Goal: Transaction & Acquisition: Book appointment/travel/reservation

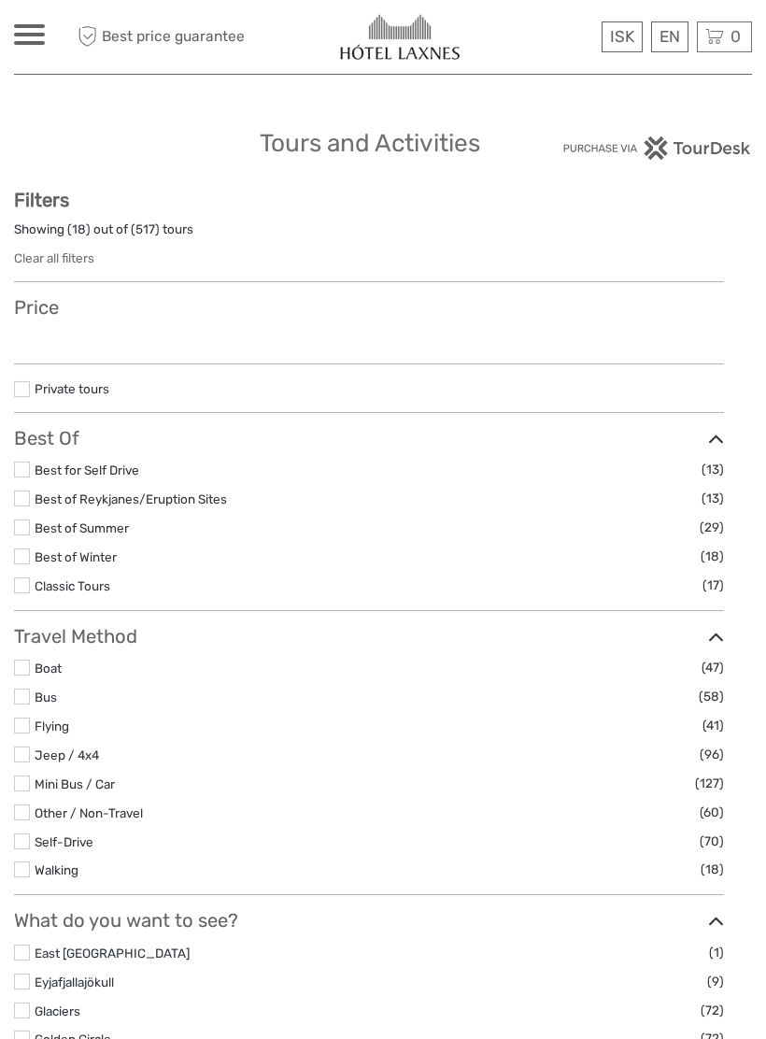
select select
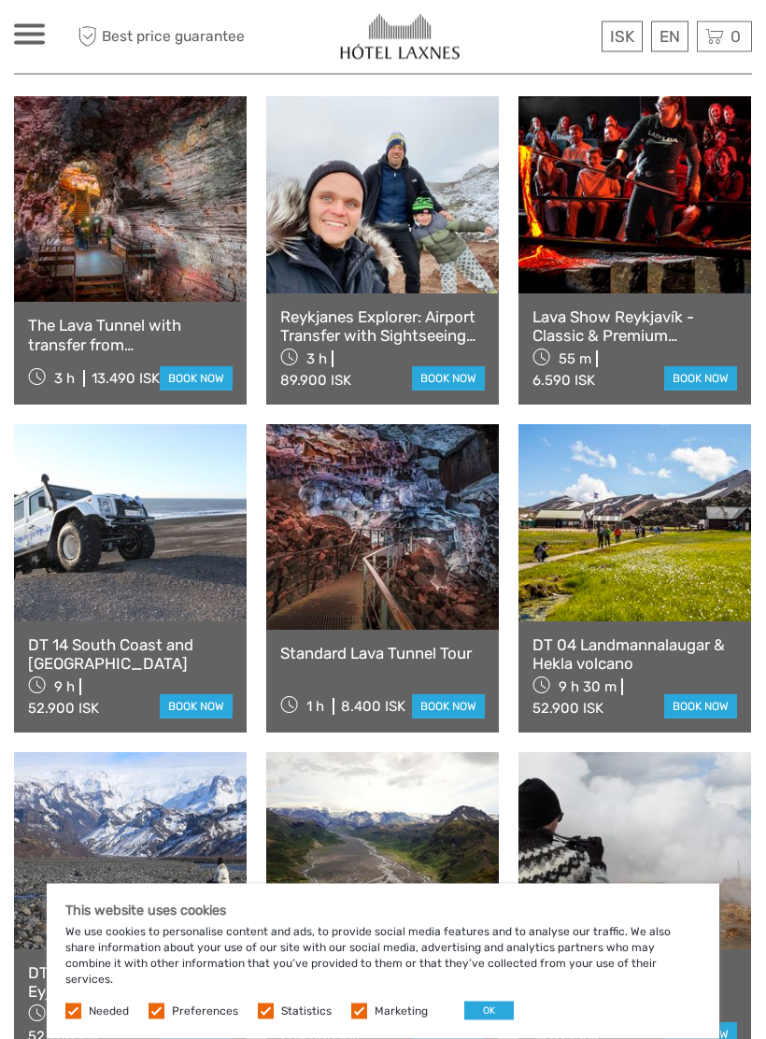
scroll to position [754, 0]
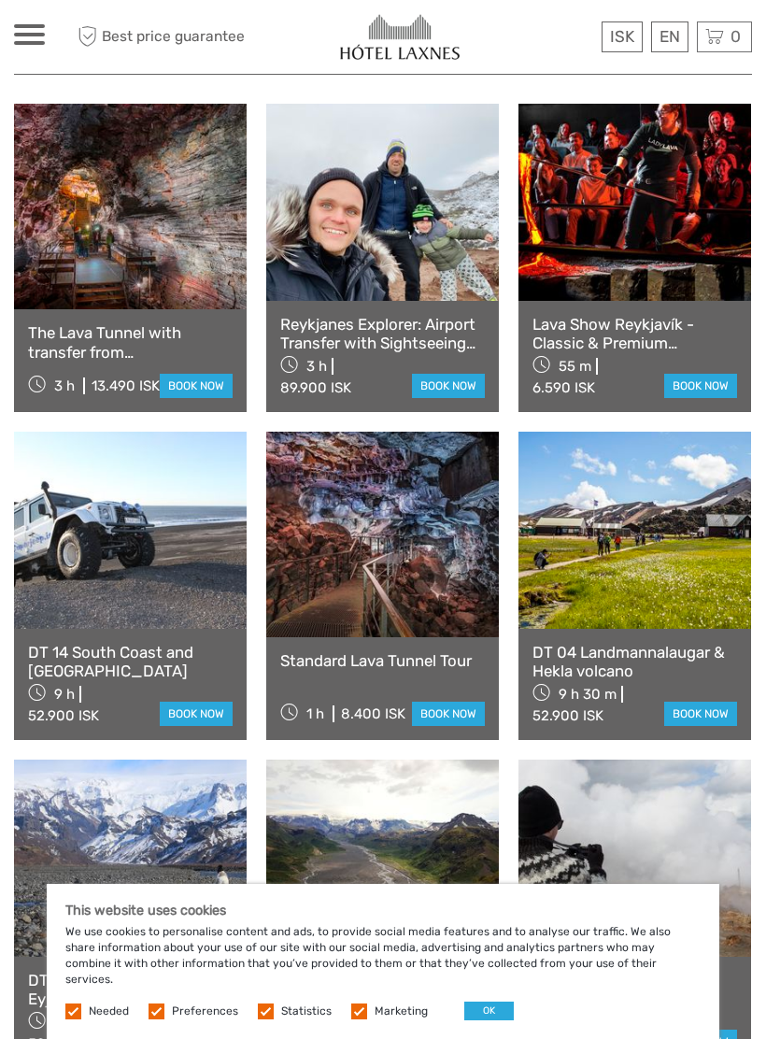
click at [440, 521] on link at bounding box center [382, 534] width 233 height 205
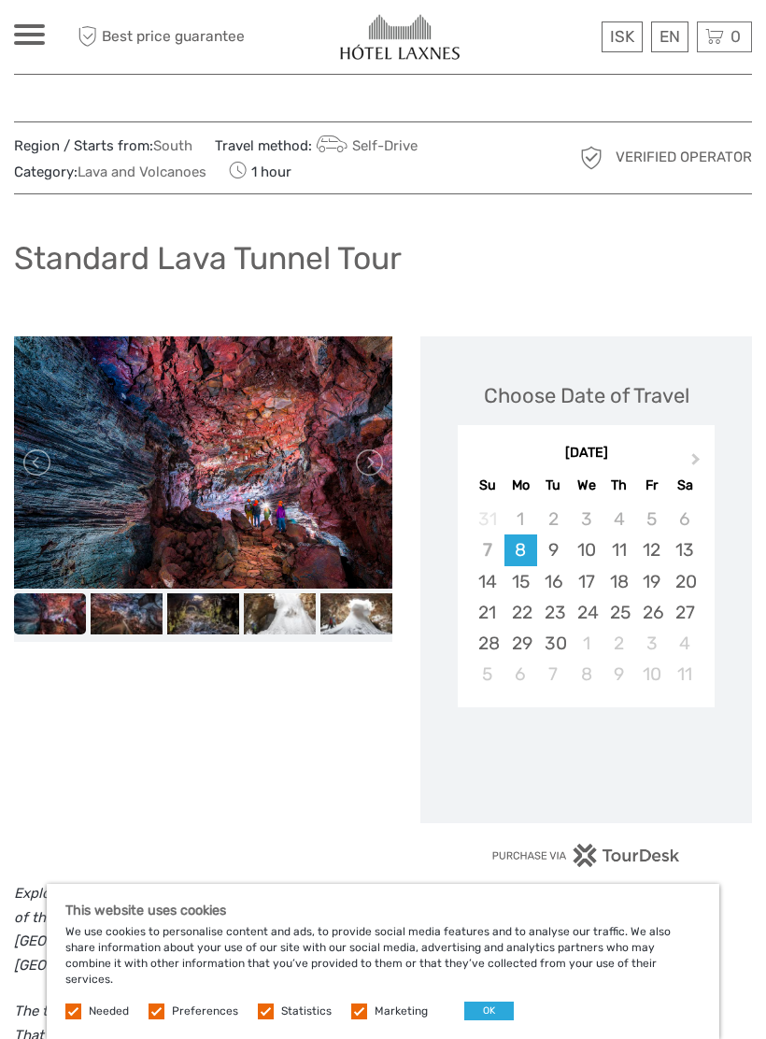
click at [117, 616] on img at bounding box center [127, 613] width 72 height 40
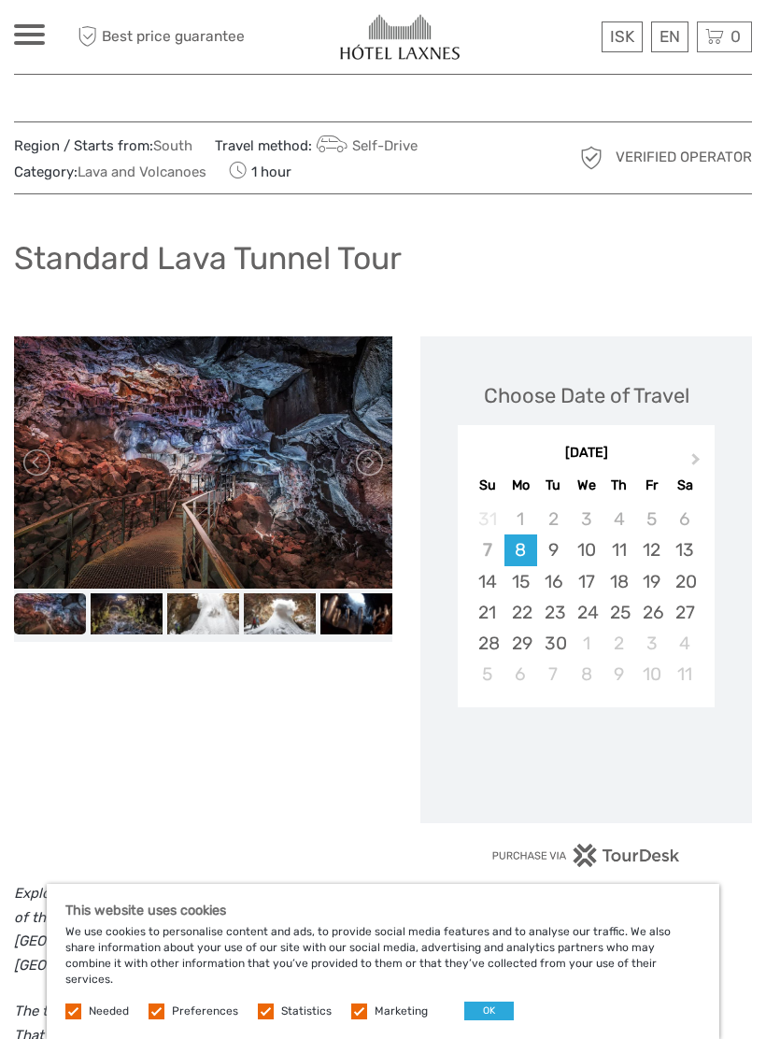
click at [206, 602] on img at bounding box center [203, 613] width 72 height 40
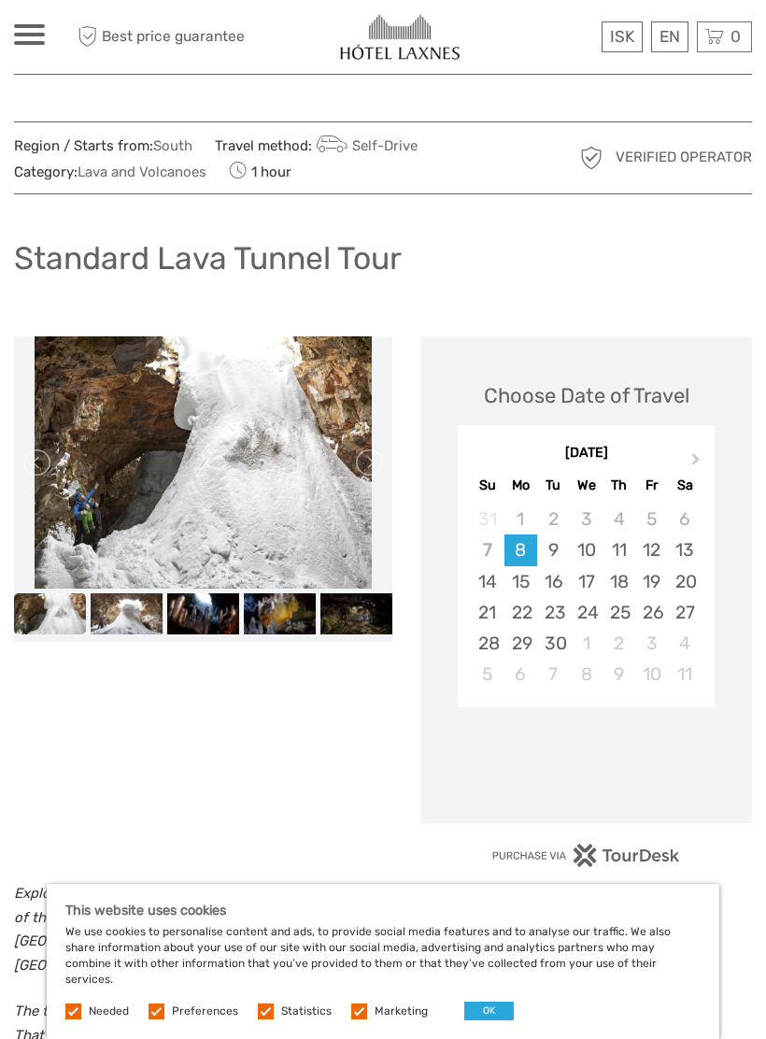
click at [210, 609] on img at bounding box center [203, 613] width 72 height 40
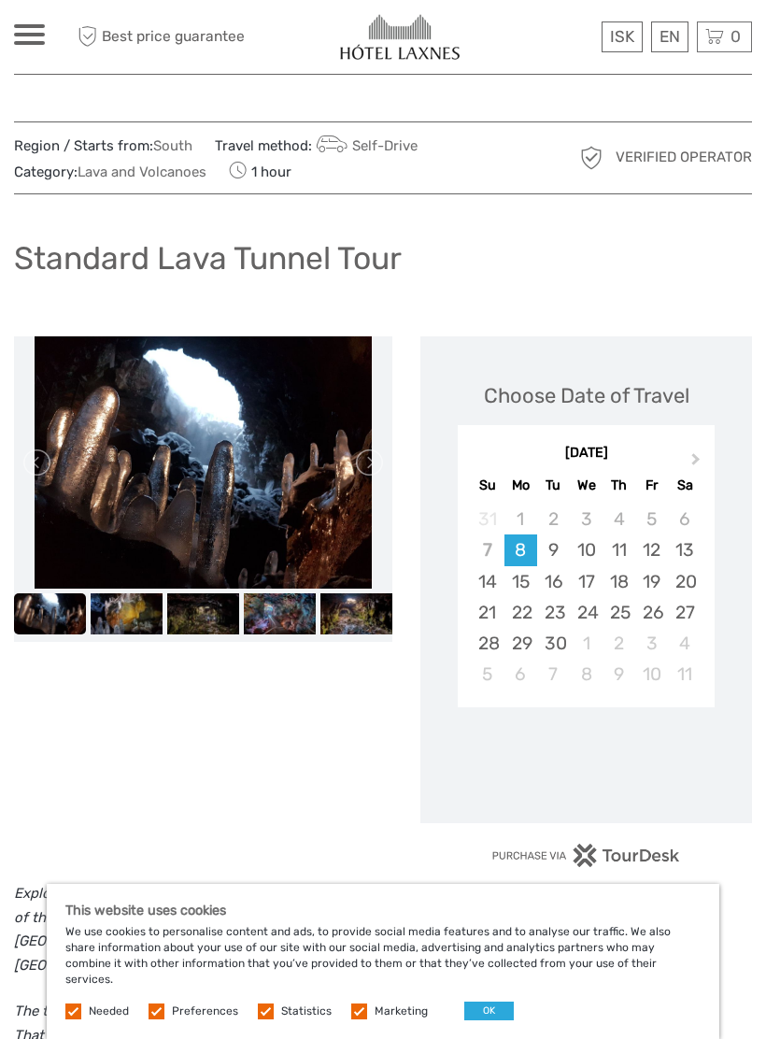
click at [206, 611] on img at bounding box center [203, 613] width 72 height 40
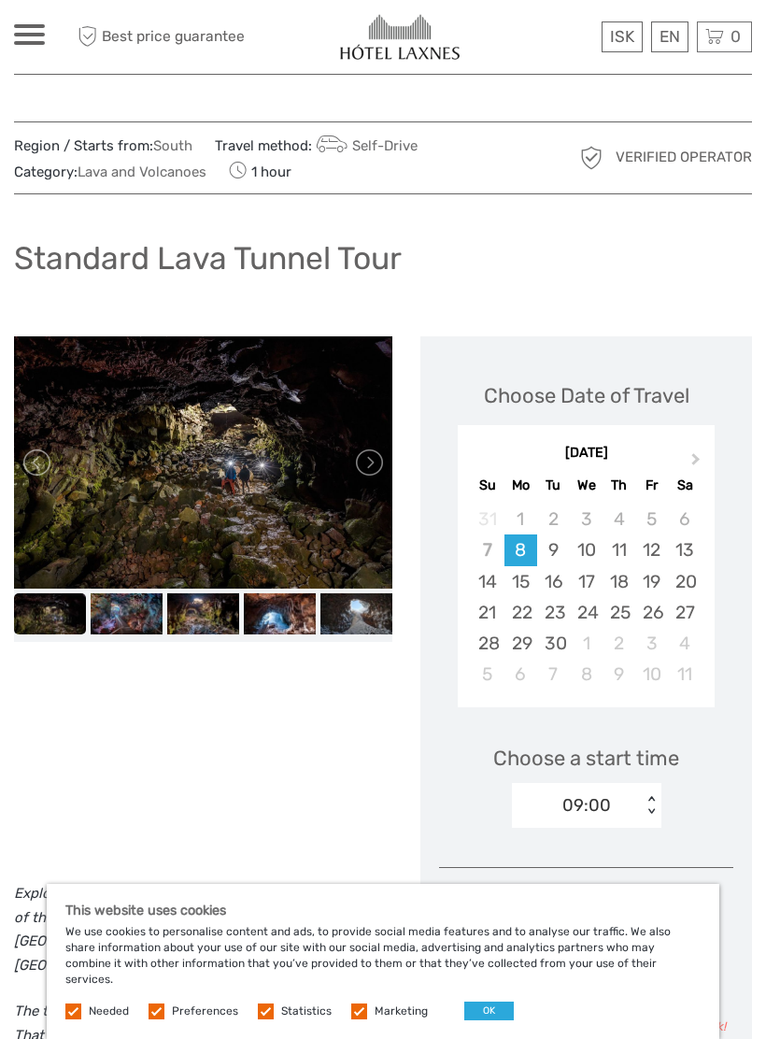
click at [209, 607] on img at bounding box center [203, 613] width 72 height 40
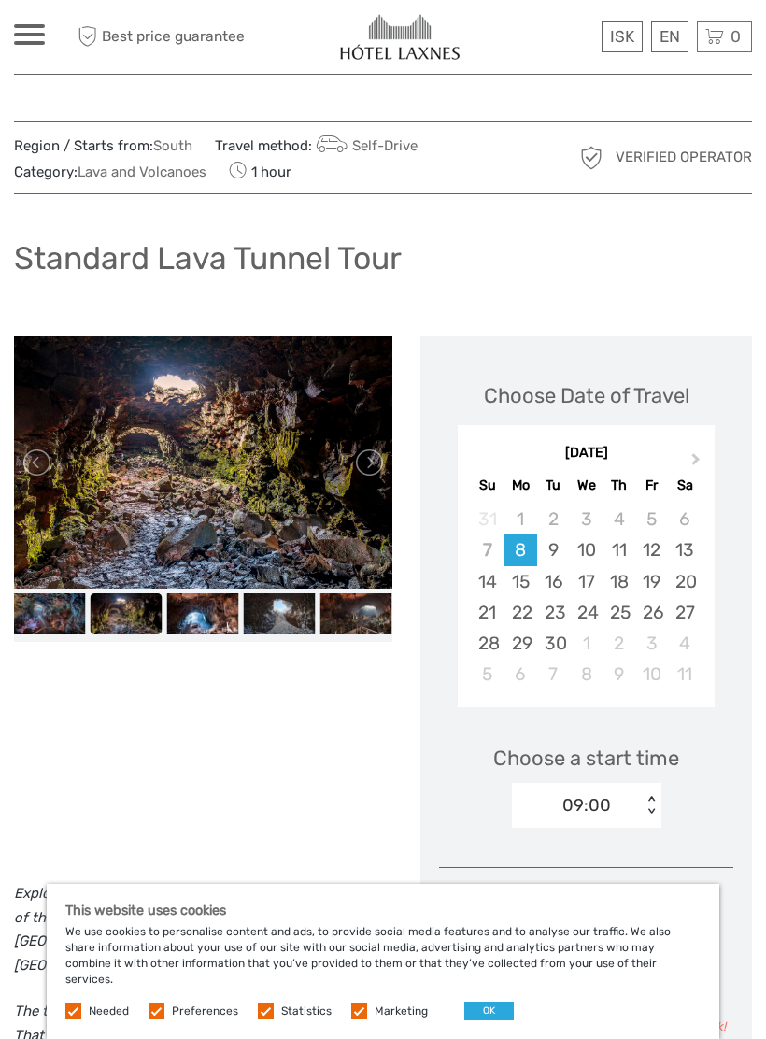
click at [209, 604] on img at bounding box center [203, 613] width 72 height 40
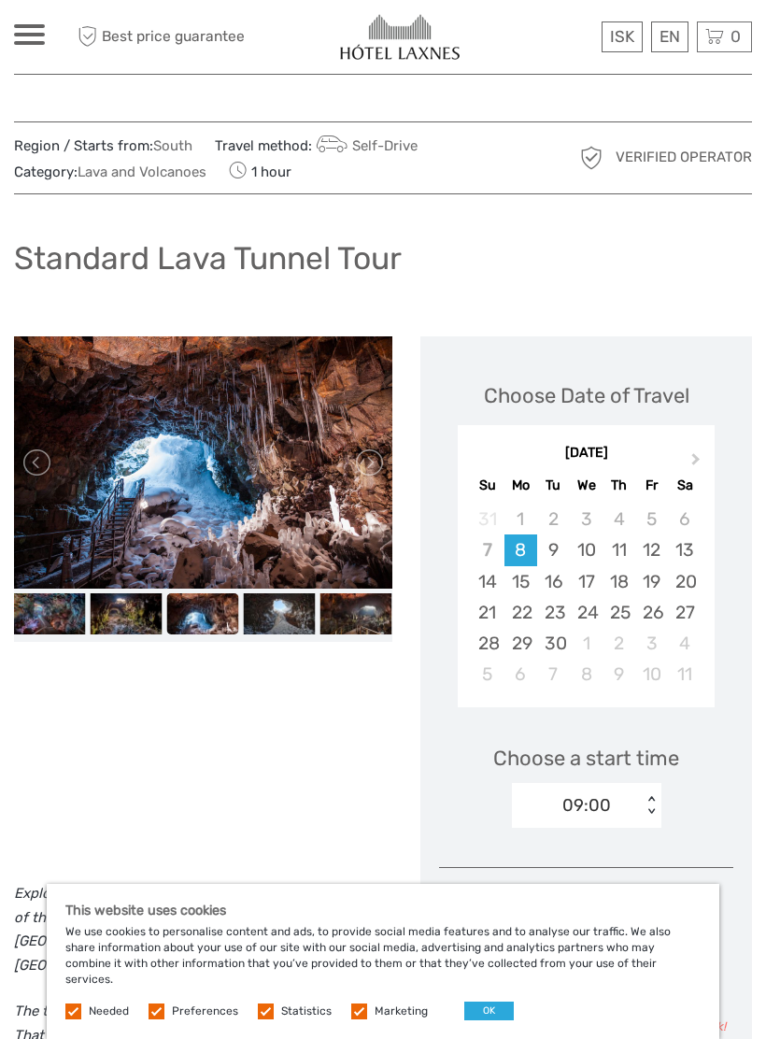
click at [293, 606] on img at bounding box center [280, 613] width 72 height 40
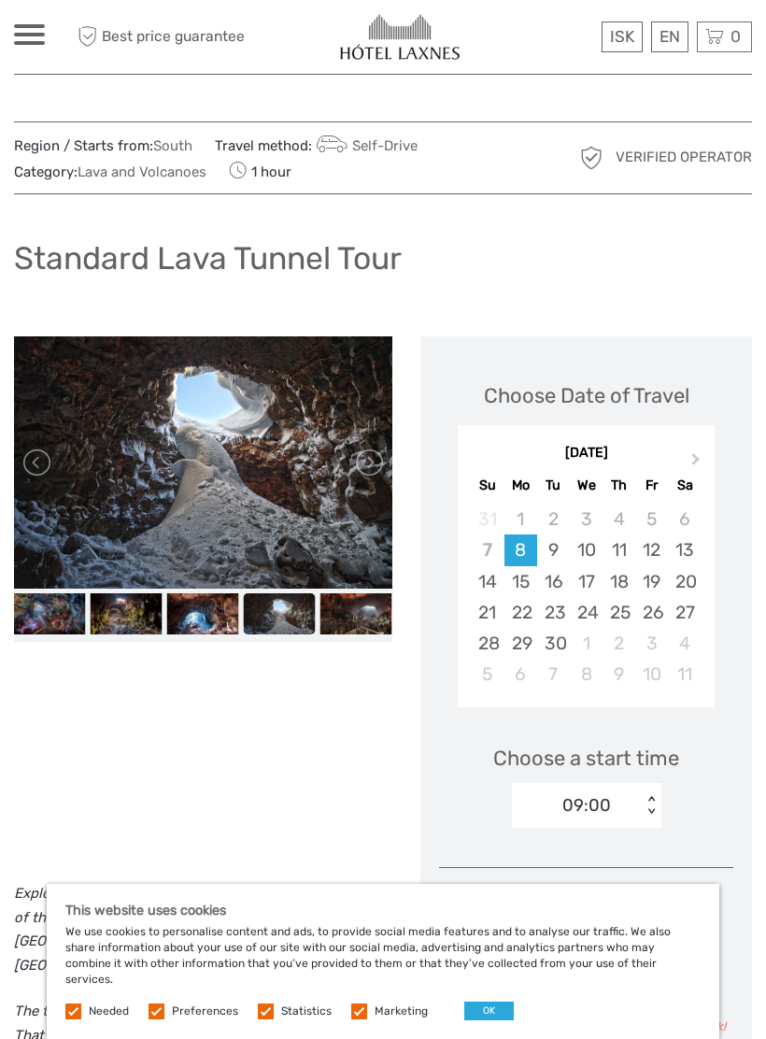
click at [355, 616] on img at bounding box center [356, 613] width 72 height 40
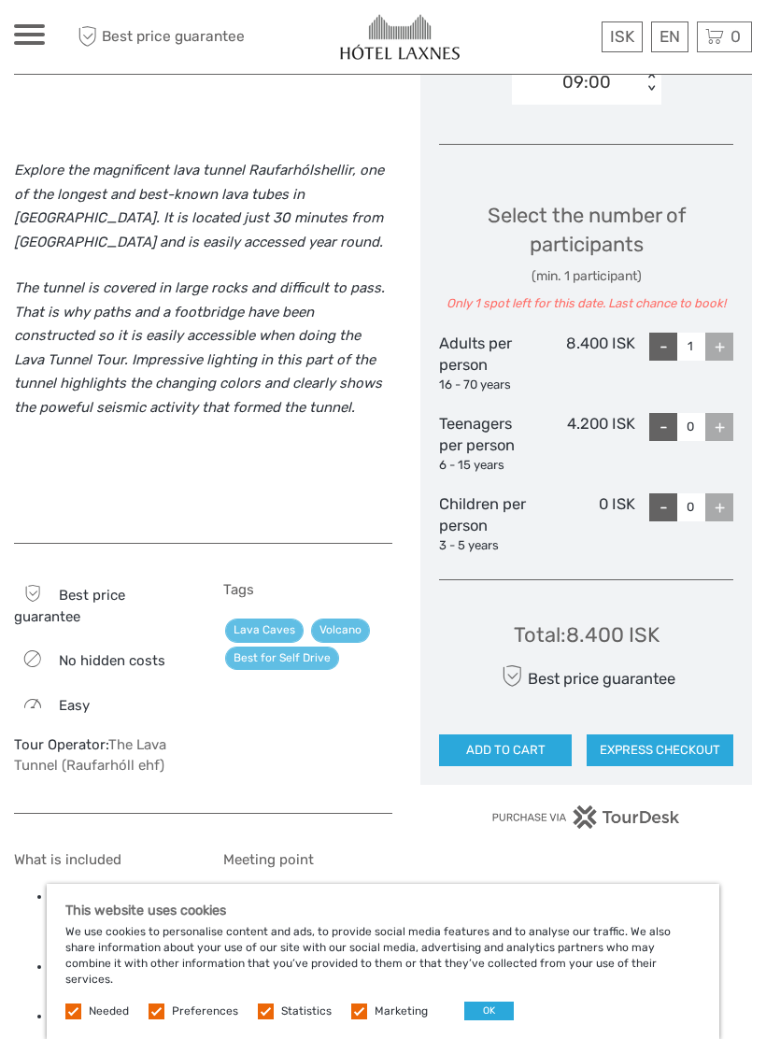
scroll to position [732, 0]
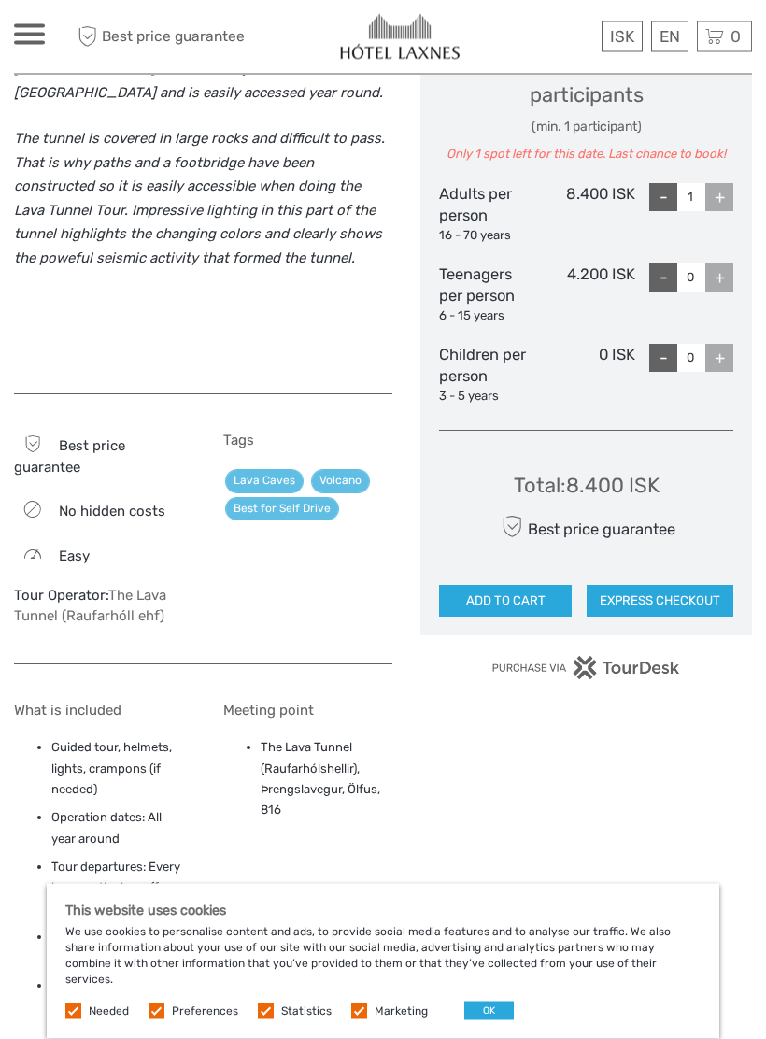
click at [374, 689] on div "What is included Guided tour, helmets, lights, crampons (if needed) Operation d…" at bounding box center [203, 1035] width 378 height 702
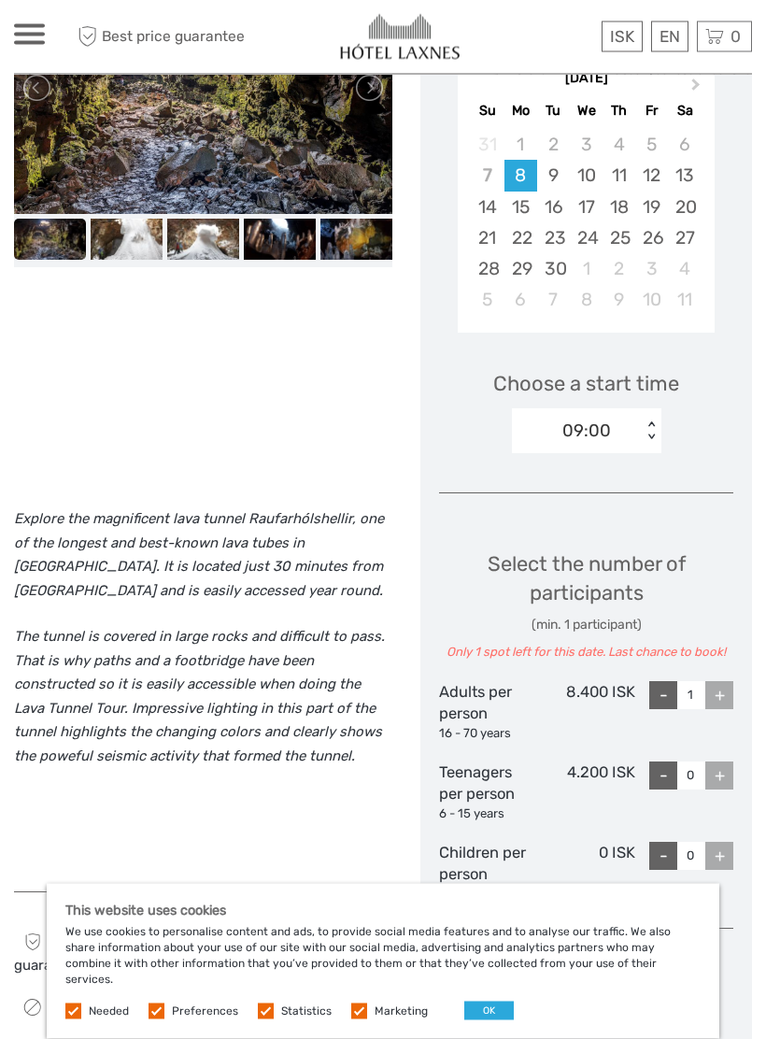
scroll to position [370, 0]
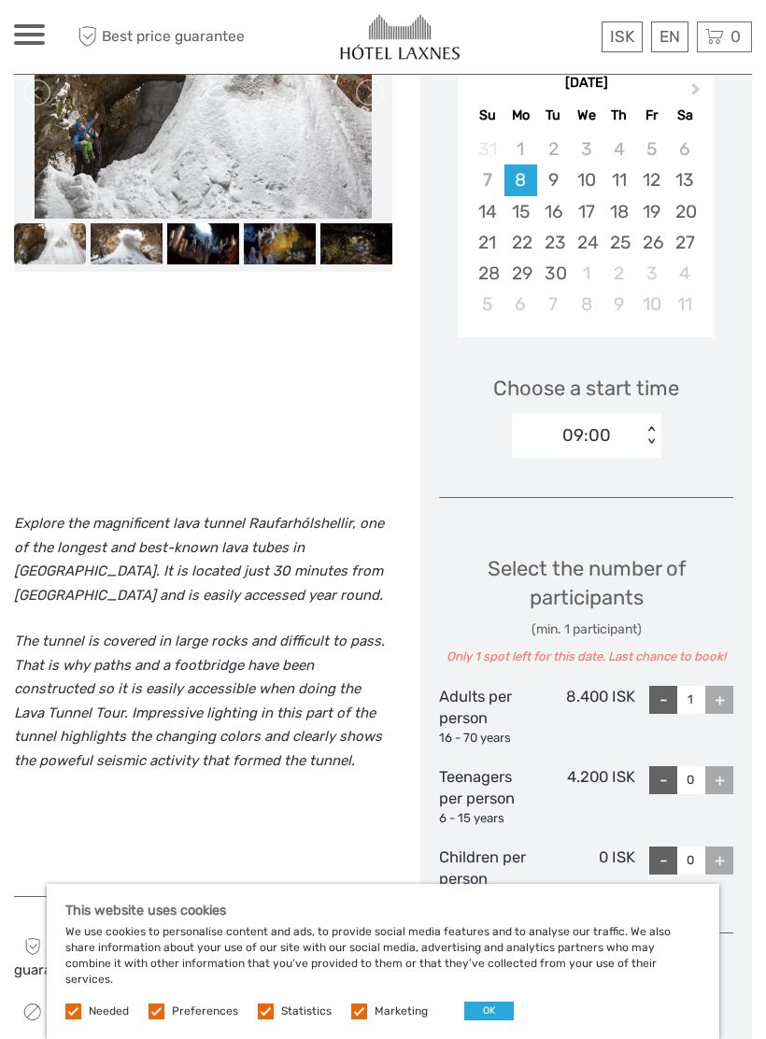
click at [561, 170] on div "9" at bounding box center [553, 179] width 33 height 31
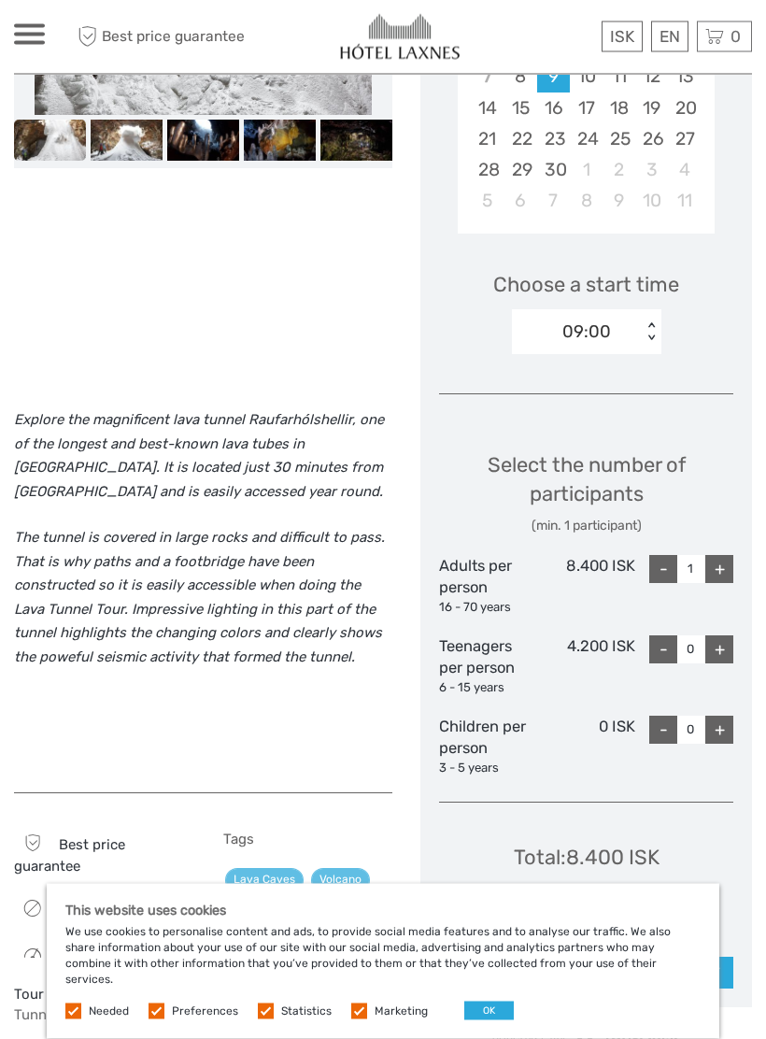
scroll to position [474, 0]
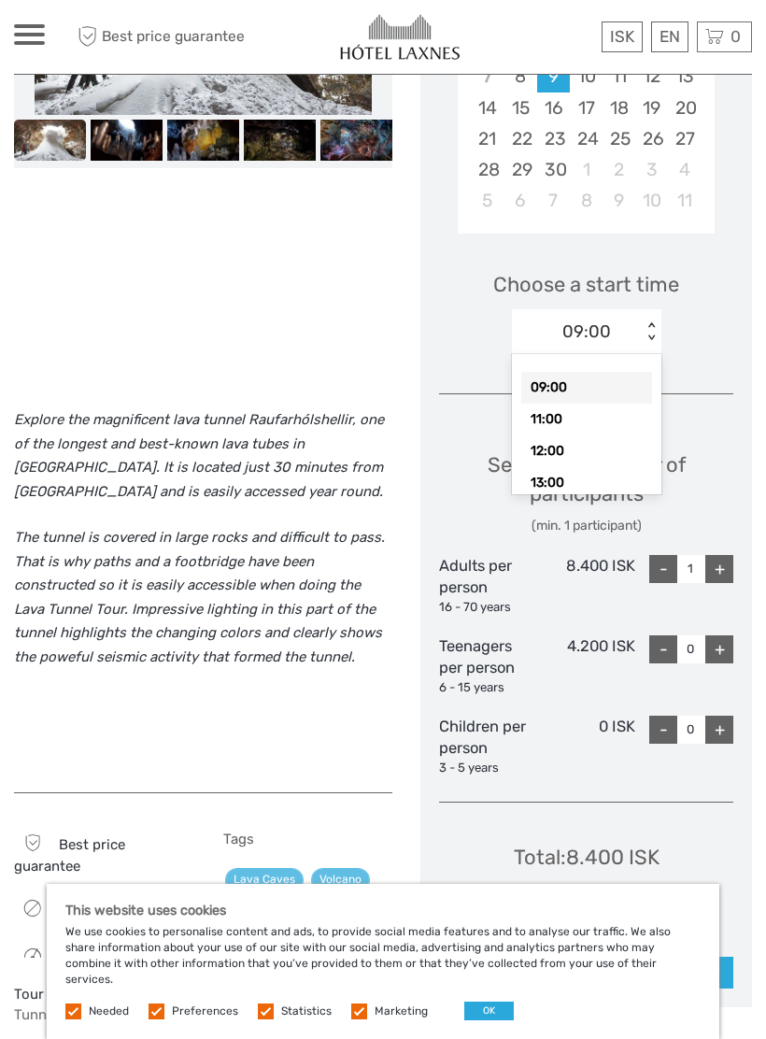
click at [600, 409] on div "11:00" at bounding box center [586, 419] width 131 height 32
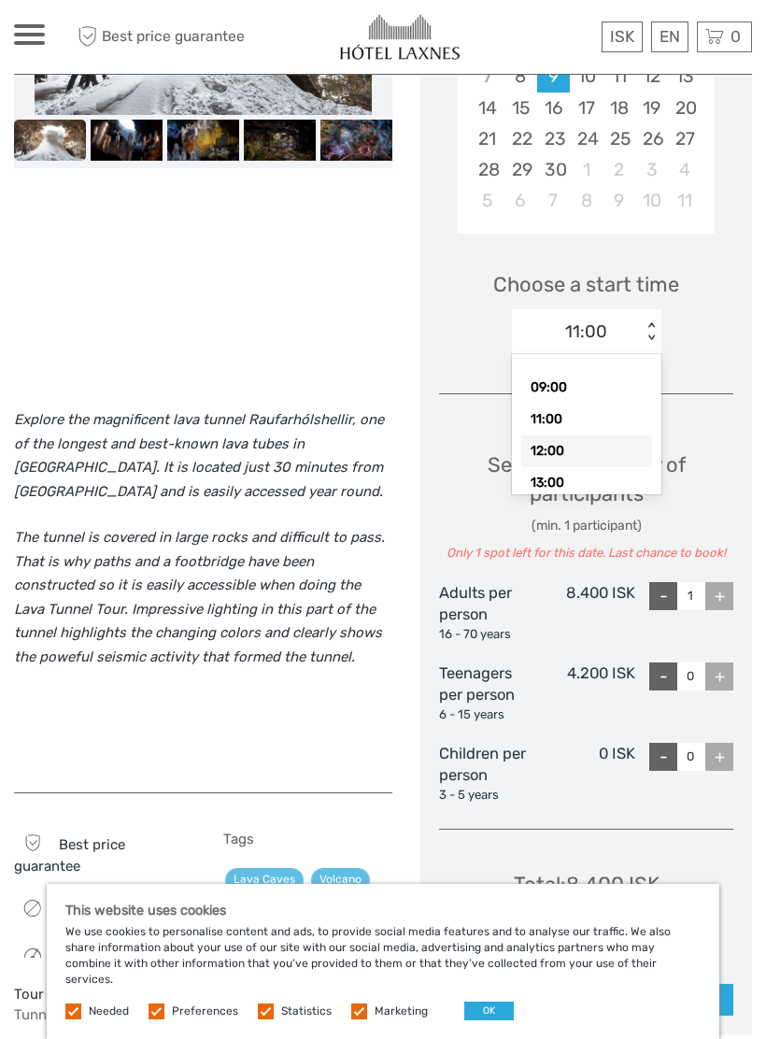
click at [594, 449] on div "12:00" at bounding box center [586, 451] width 131 height 32
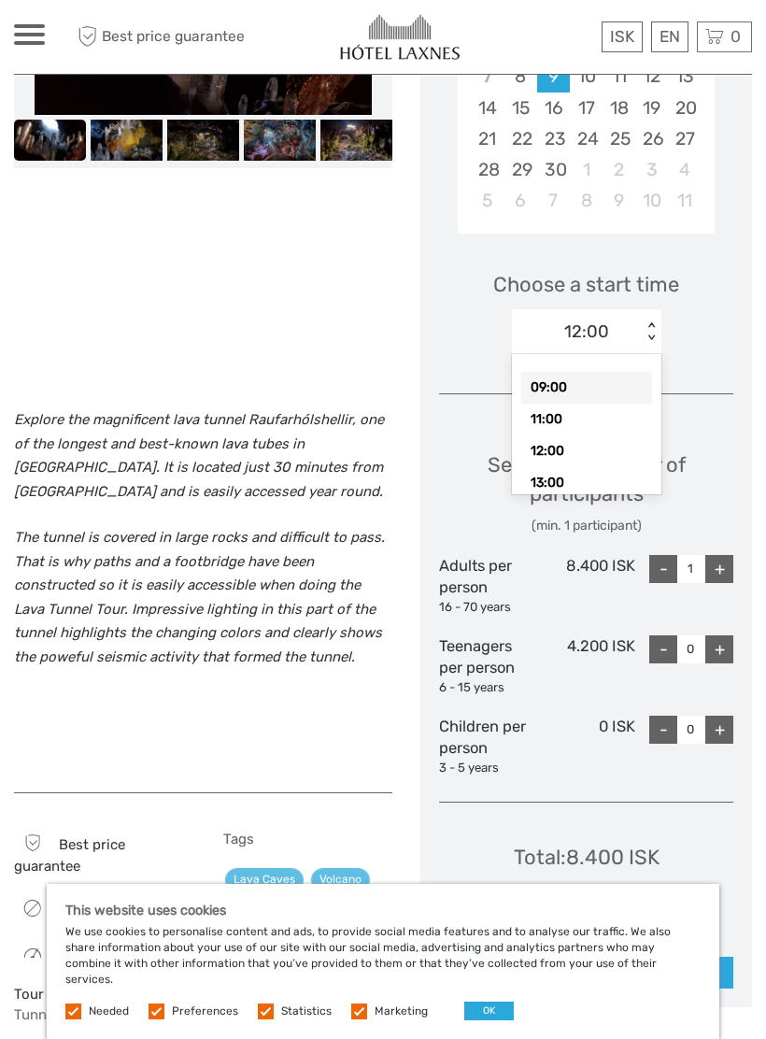
click at [592, 376] on div "09:00" at bounding box center [586, 388] width 131 height 32
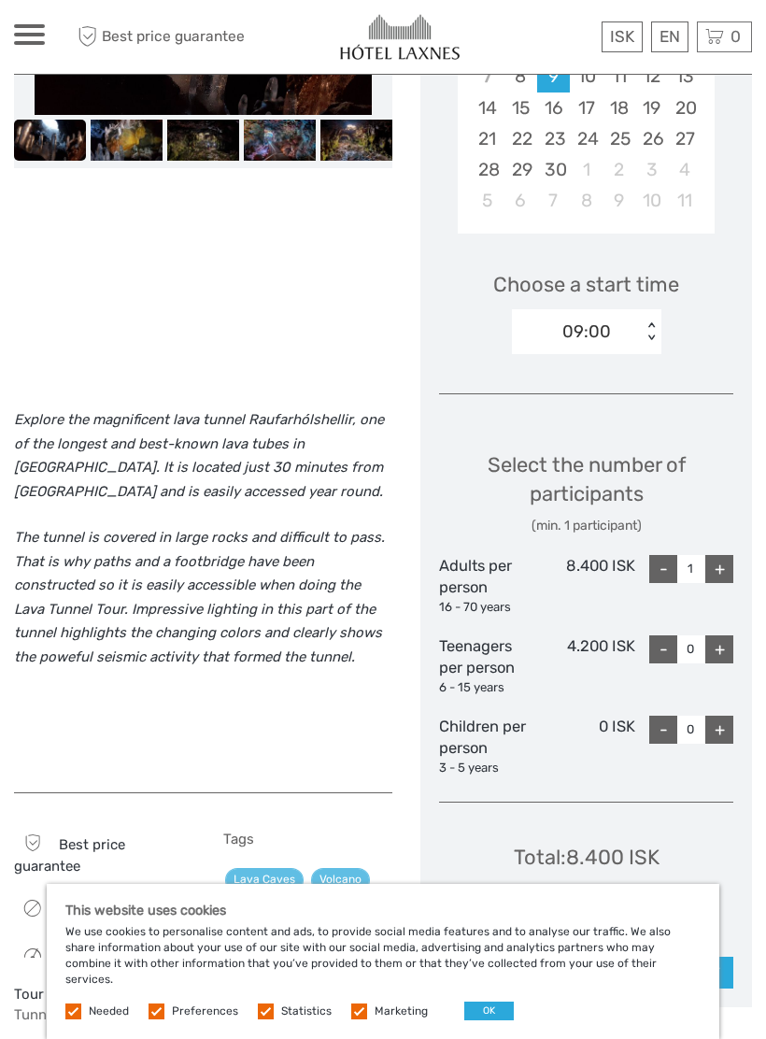
click at [722, 566] on div "+" at bounding box center [719, 569] width 28 height 28
click at [713, 575] on div "+" at bounding box center [719, 569] width 28 height 28
type input "3"
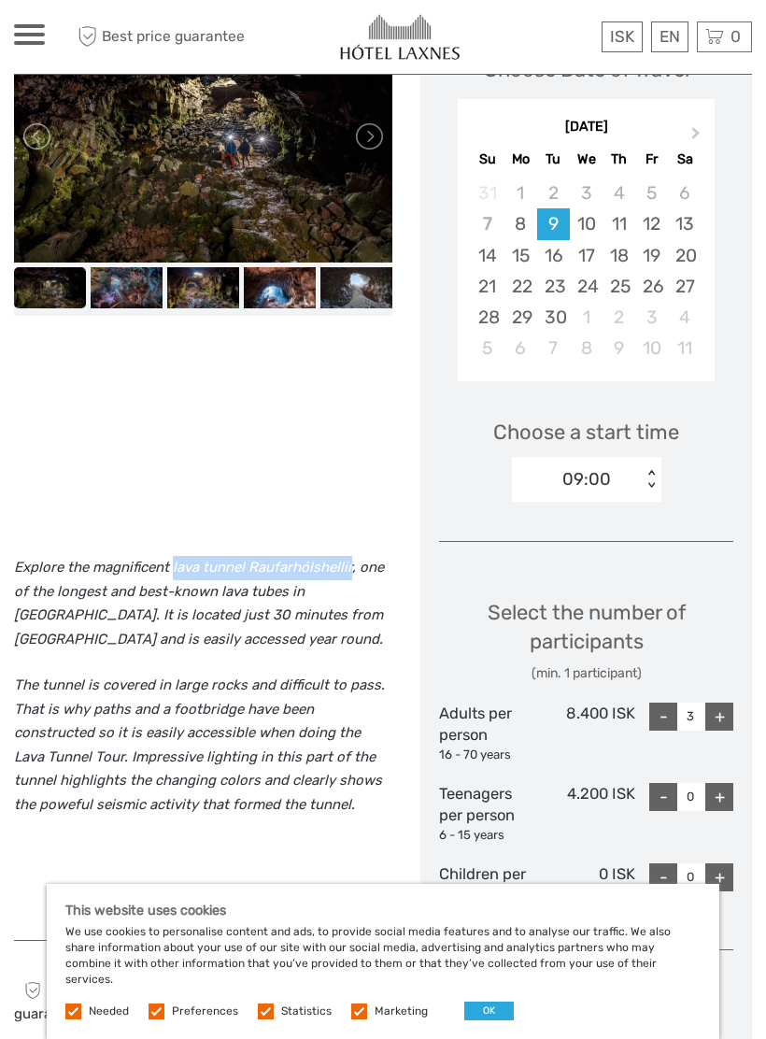
scroll to position [0, 0]
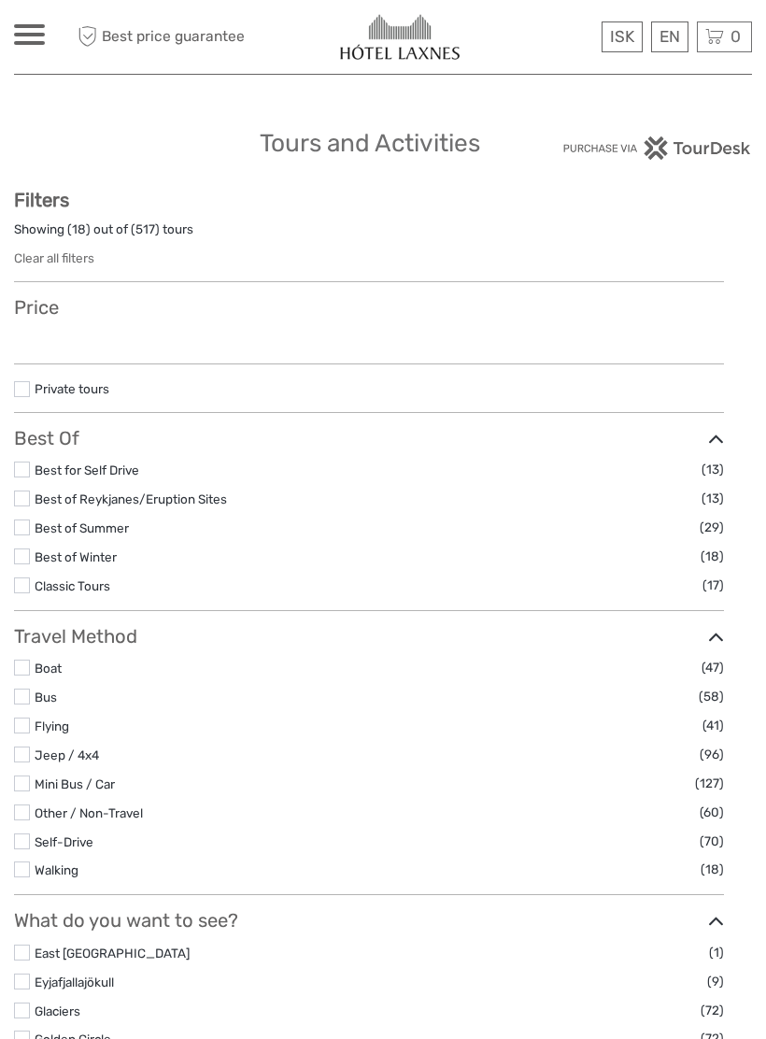
select select
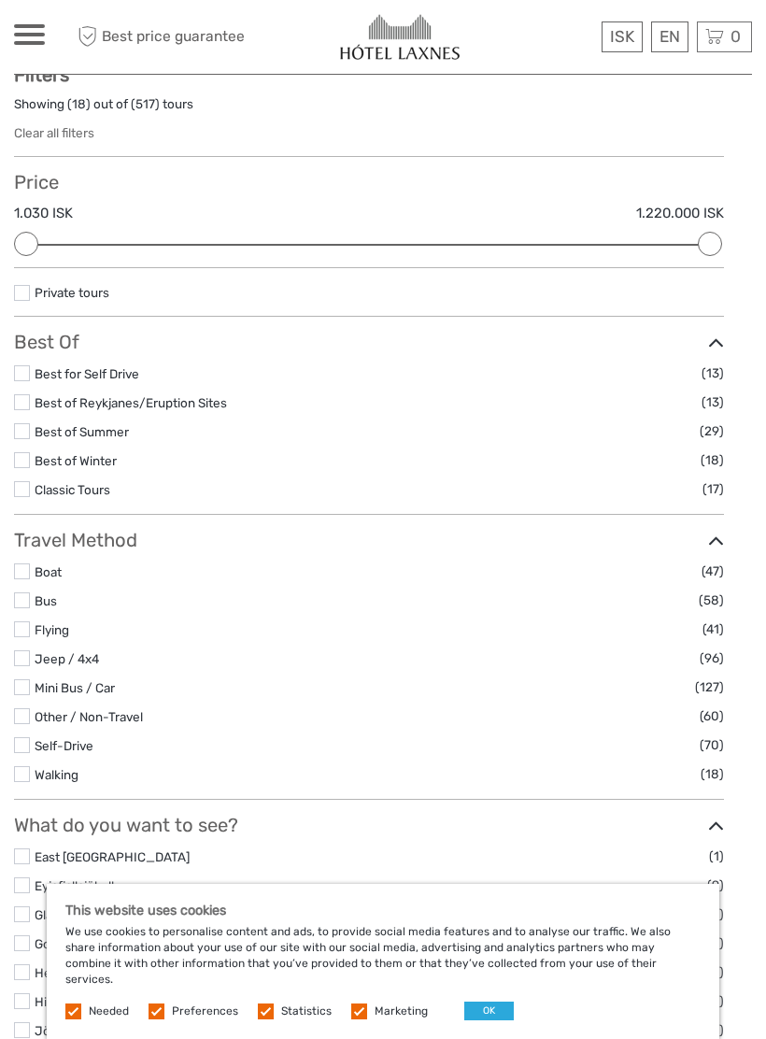
scroll to position [123, 0]
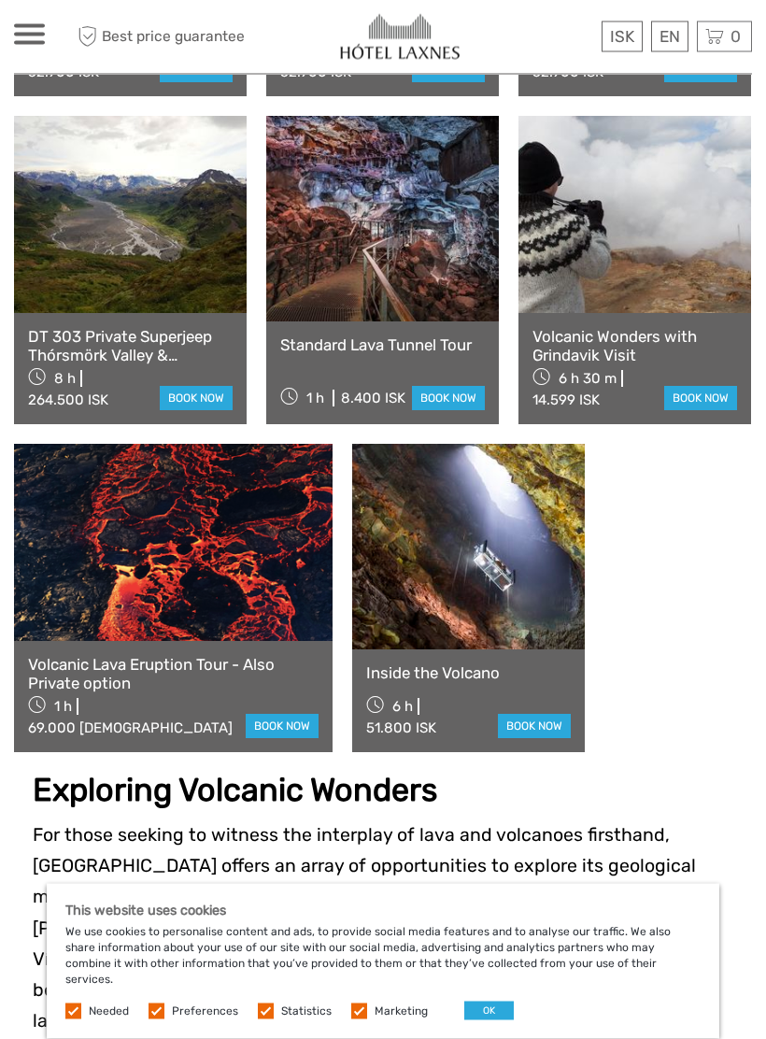
scroll to position [1135, 0]
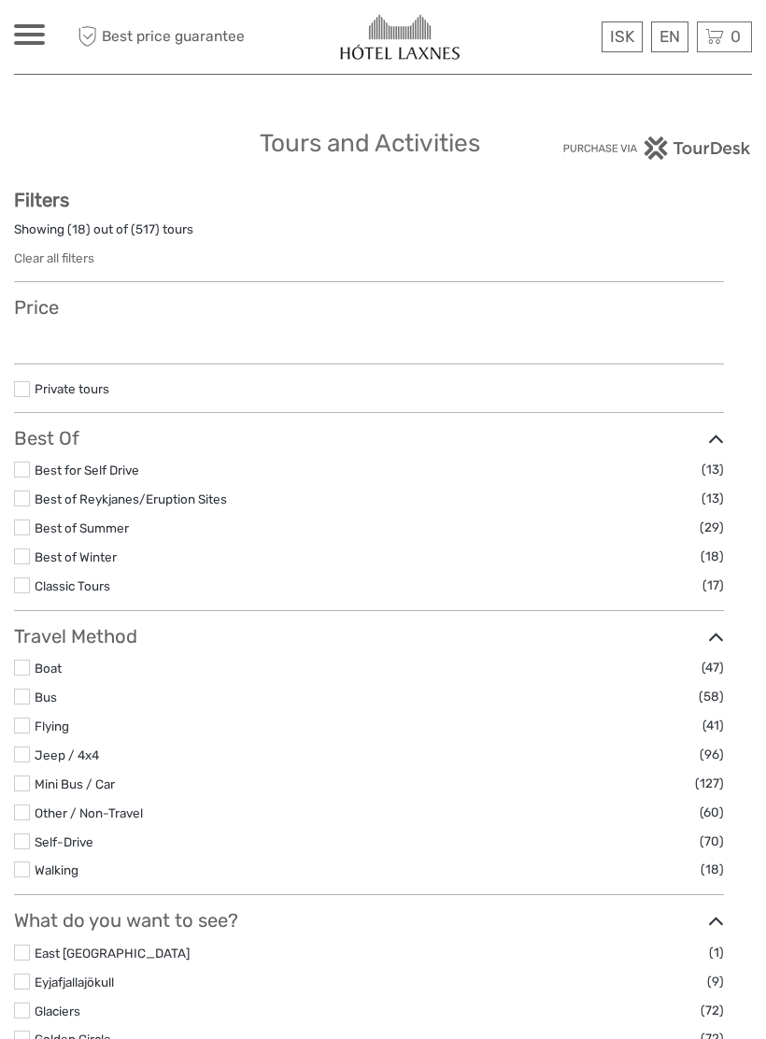
select select
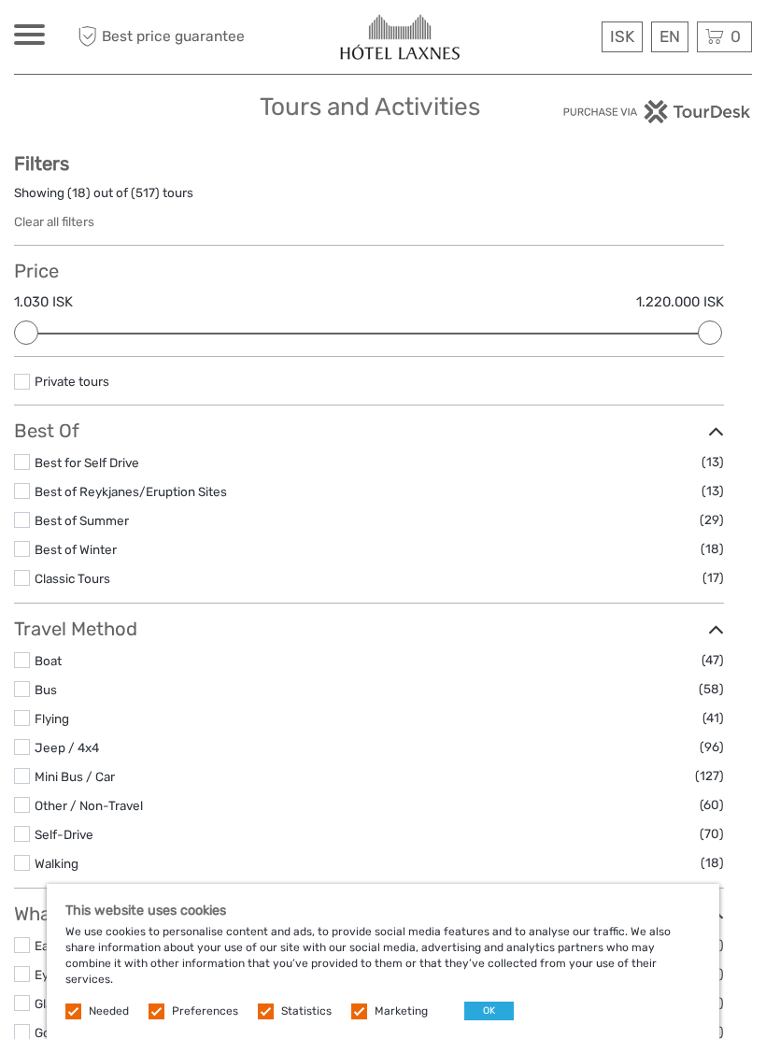
scroll to position [33, 0]
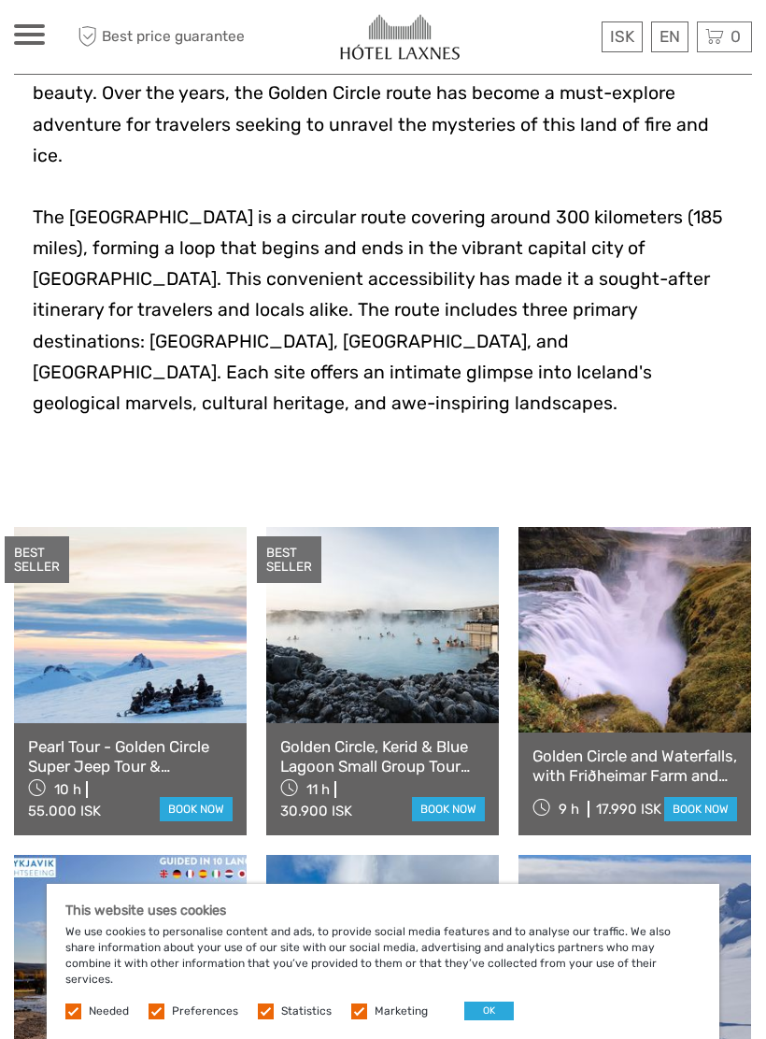
scroll to position [517, 0]
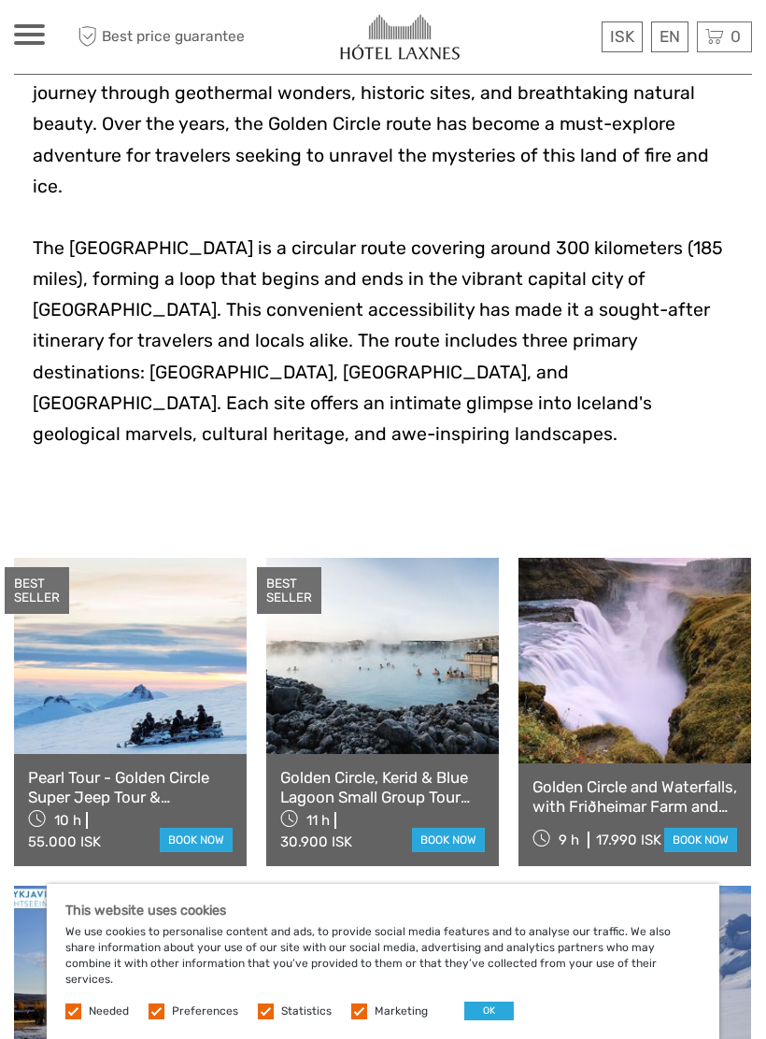
click at [599, 638] on link at bounding box center [634, 660] width 233 height 205
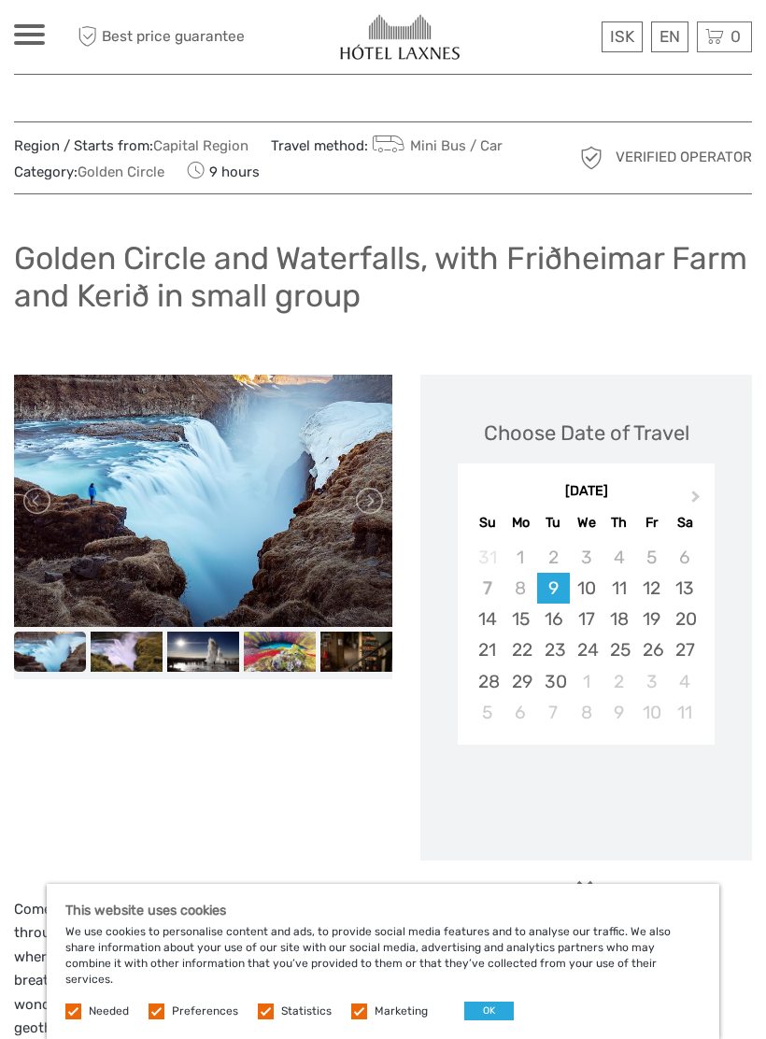
click at [137, 649] on img at bounding box center [127, 651] width 72 height 40
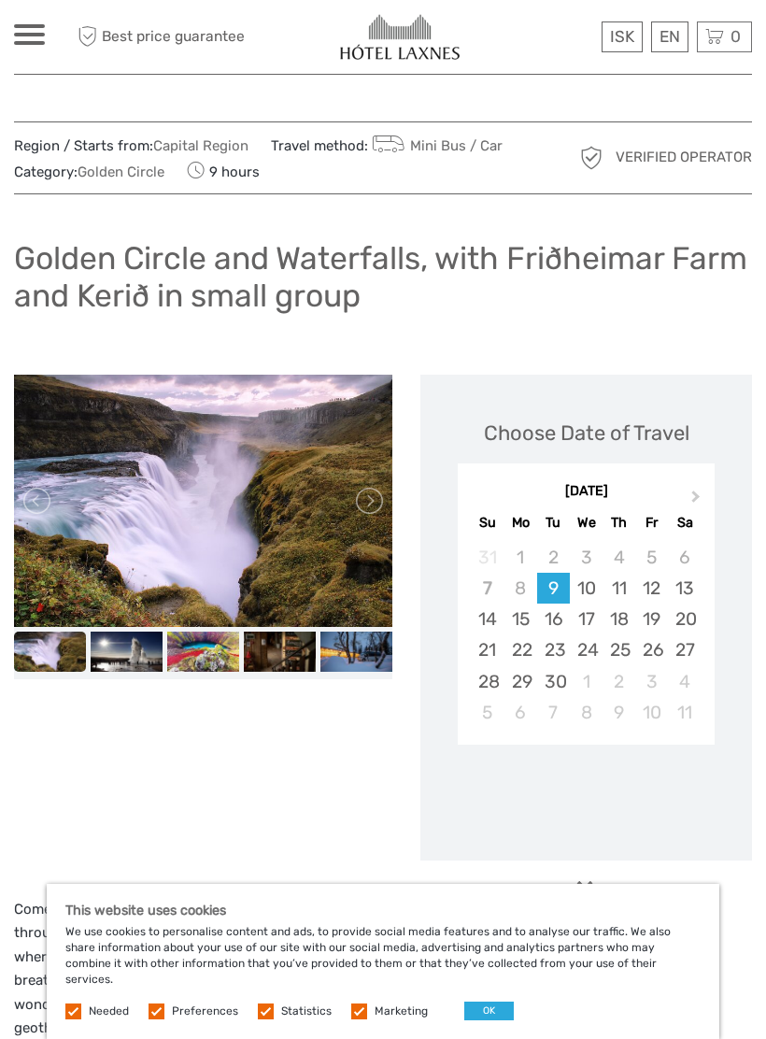
click at [147, 647] on img at bounding box center [127, 651] width 72 height 40
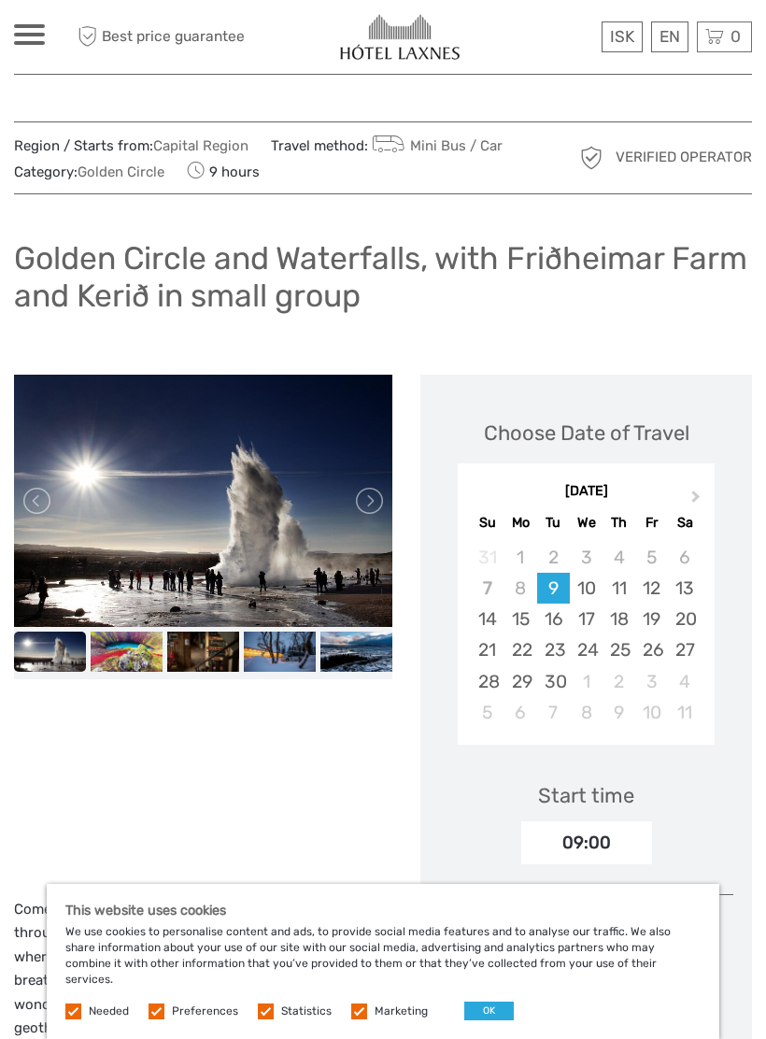
click at [132, 649] on img at bounding box center [127, 651] width 72 height 40
